Goal: Find specific page/section: Find specific page/section

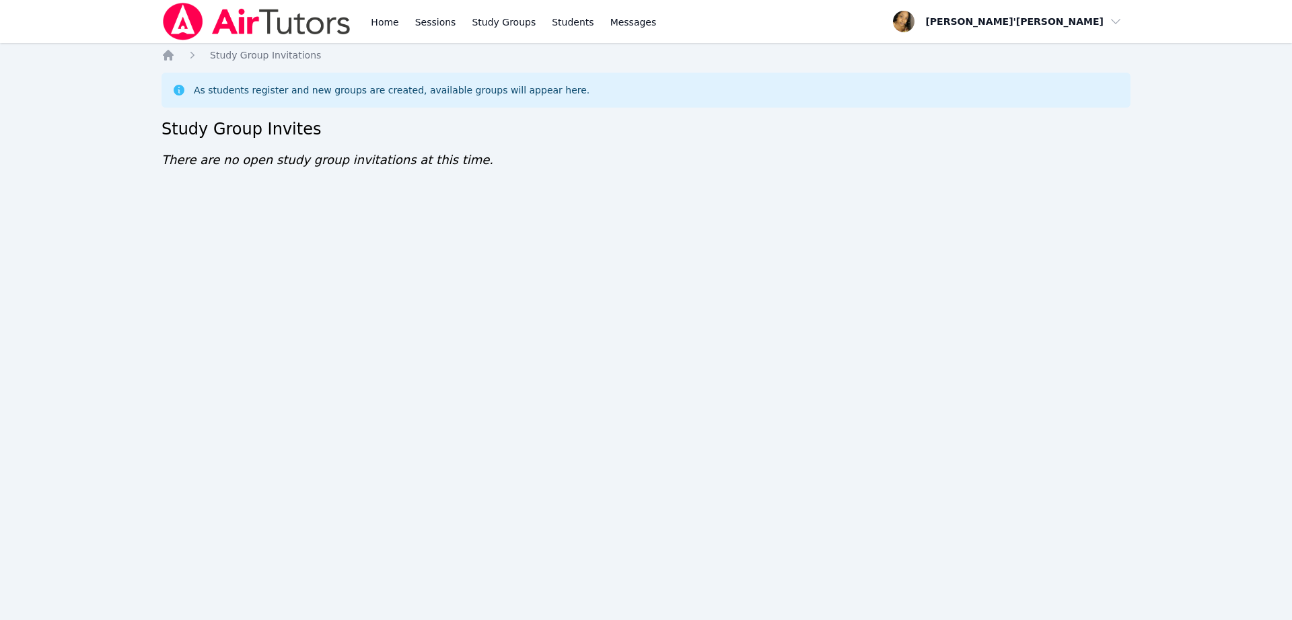
click at [794, 419] on div "Home Sessions Study Groups Students Messages Open user menu [PERSON_NAME]'[PERS…" at bounding box center [646, 310] width 1292 height 620
click at [656, 176] on div "Home Study Group Invitations As students register and new groups are created, a…" at bounding box center [645, 122] width 969 height 148
